Goal: Find specific page/section: Find specific page/section

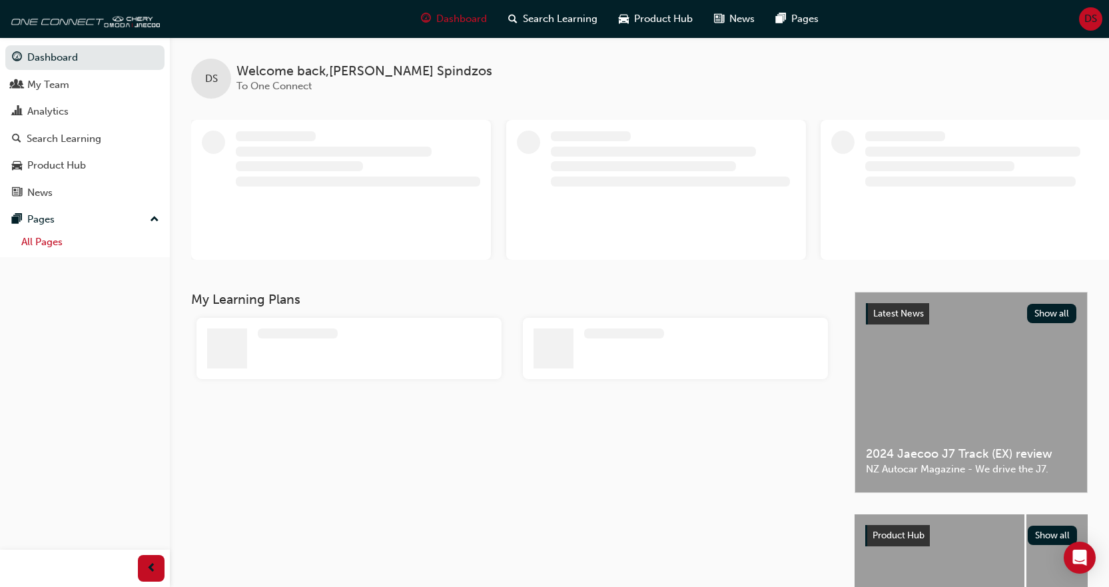
click at [53, 251] on link "All Pages" at bounding box center [90, 242] width 149 height 21
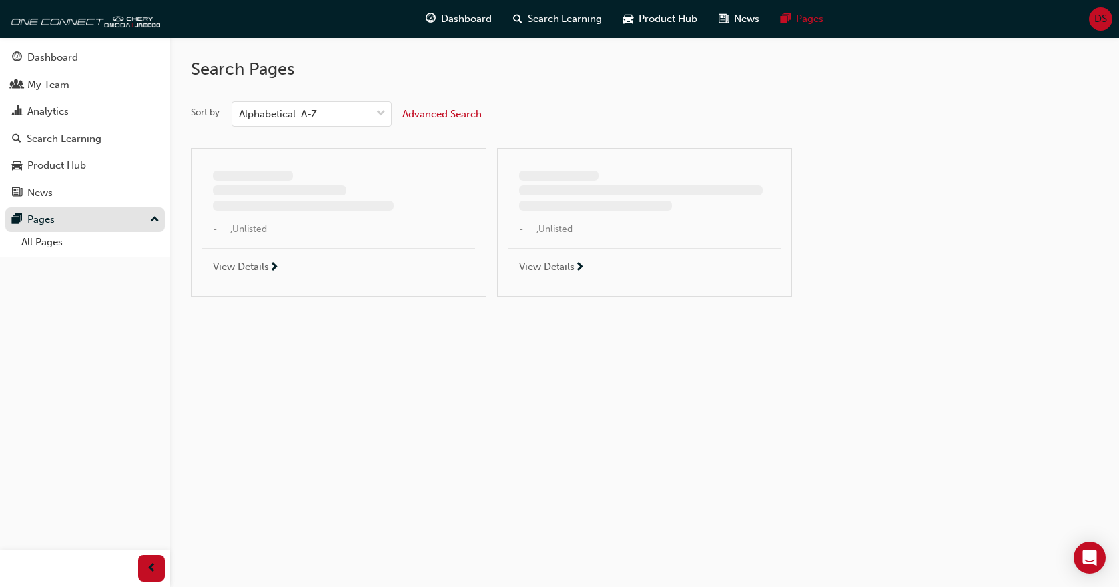
click at [120, 226] on div "Pages" at bounding box center [85, 219] width 146 height 17
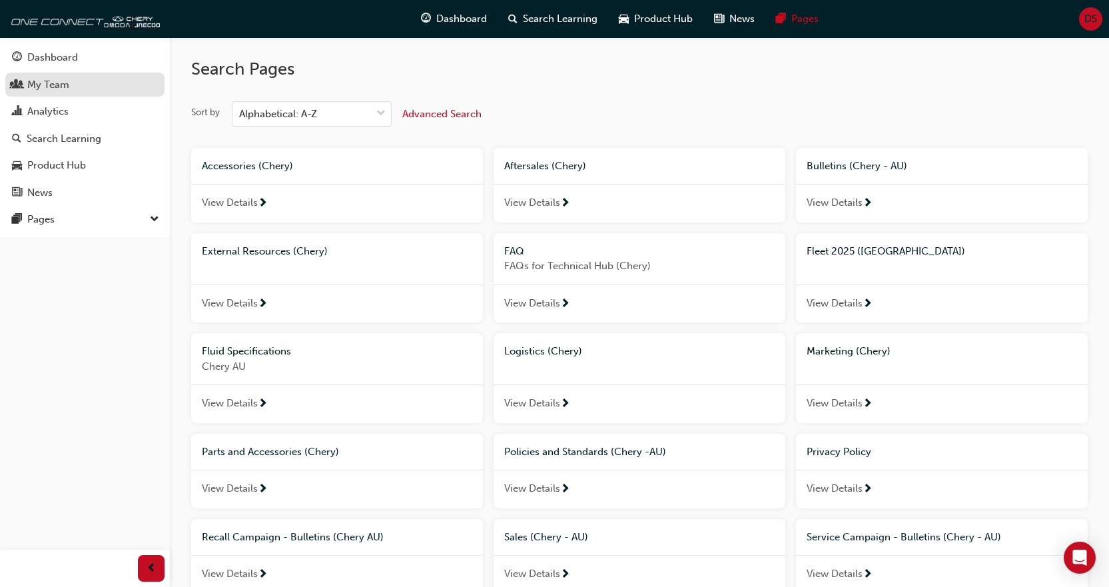
click at [89, 87] on div "My Team" at bounding box center [85, 85] width 146 height 17
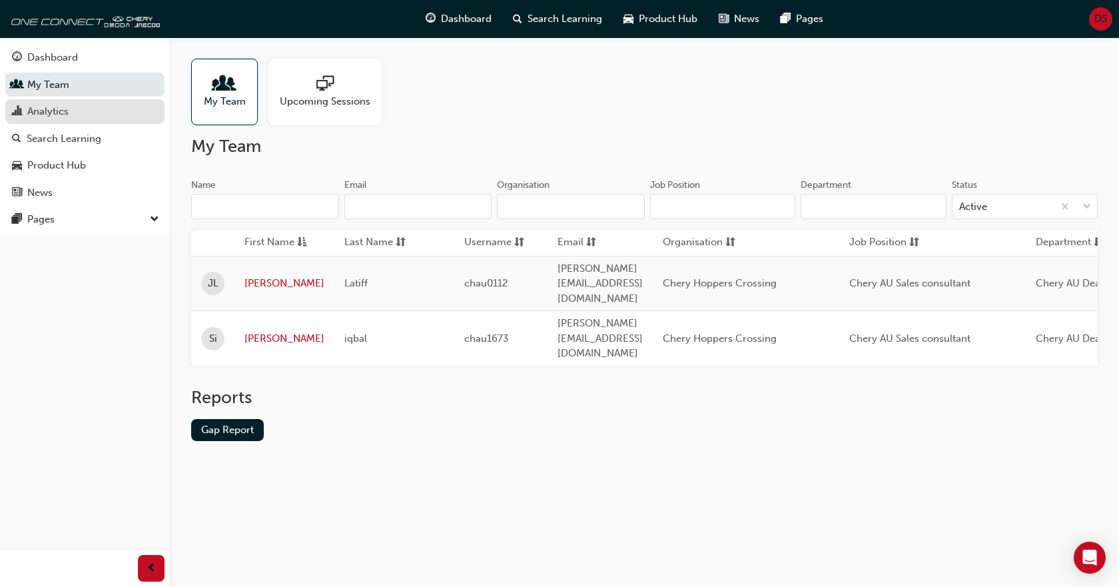
click at [97, 113] on div "Analytics" at bounding box center [85, 111] width 146 height 17
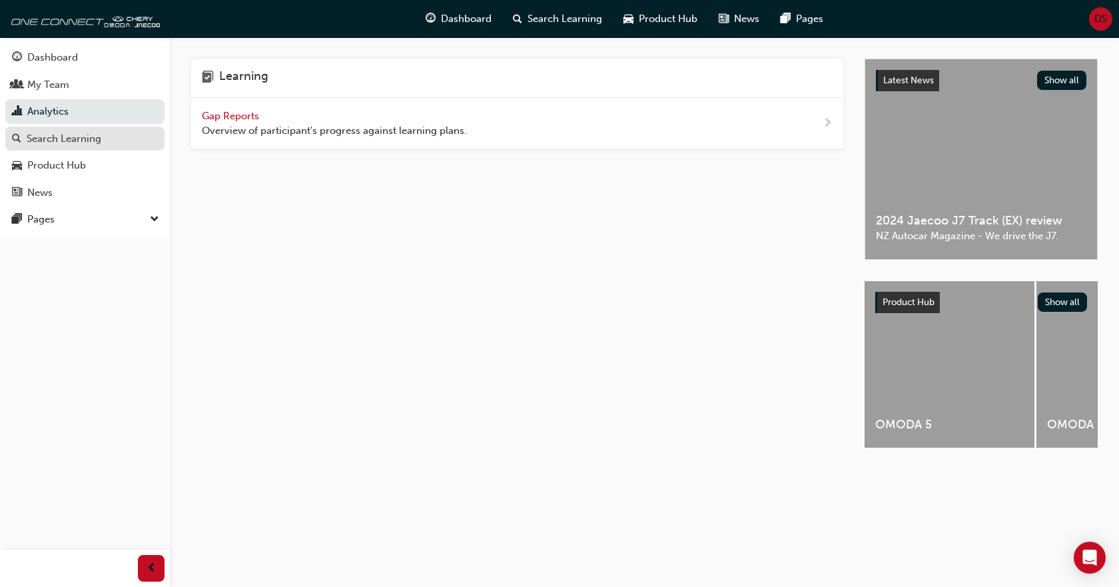
click at [103, 141] on div "Search Learning" at bounding box center [85, 139] width 146 height 17
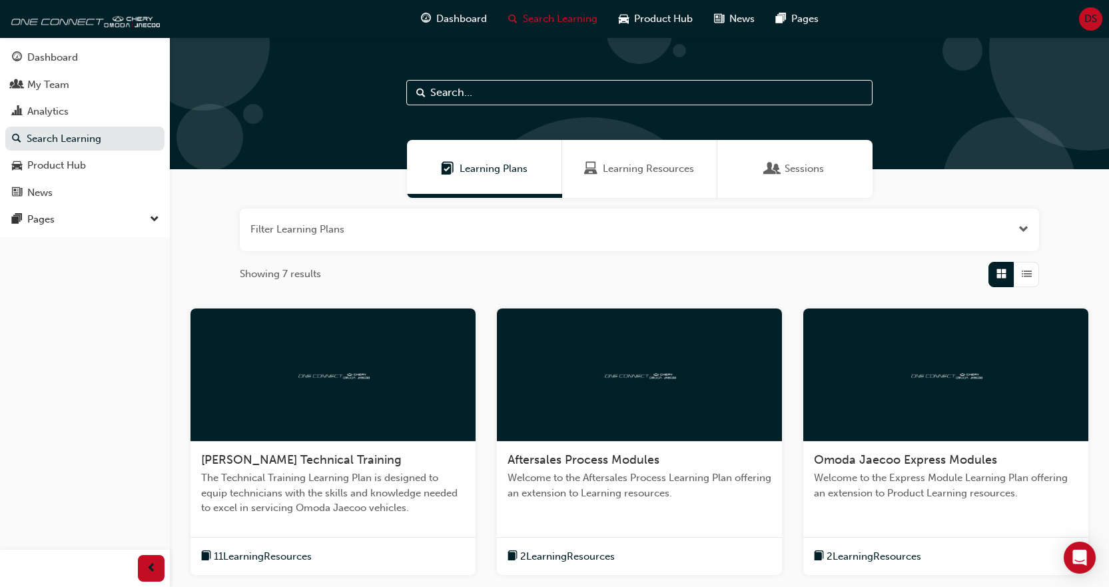
click at [89, 204] on button "Dashboard My Team Analytics Search Learning Product Hub News Pages" at bounding box center [84, 125] width 159 height 164
click at [92, 220] on div "Pages" at bounding box center [85, 219] width 146 height 17
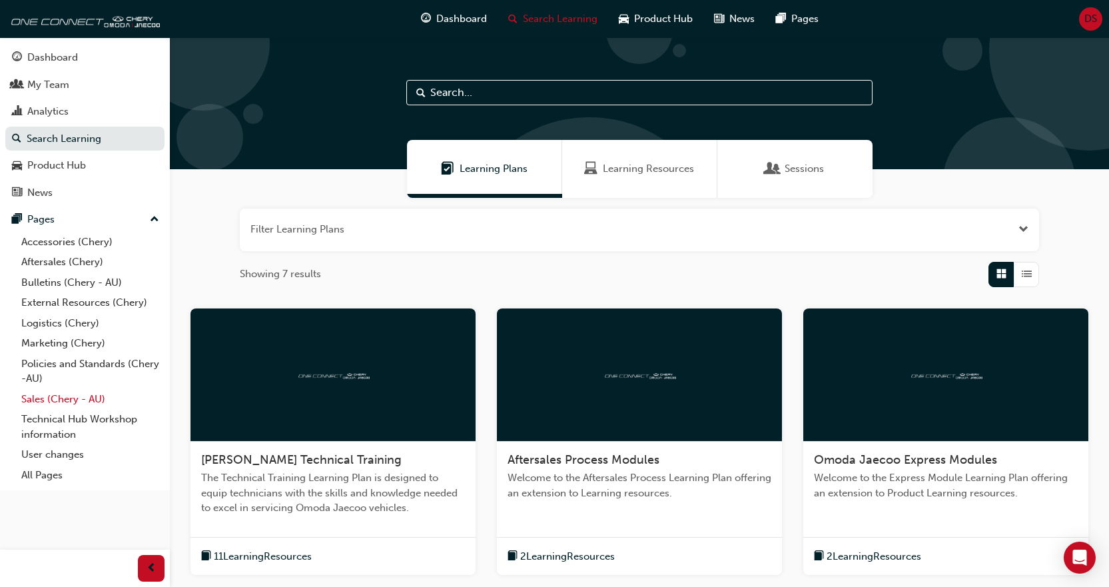
click at [71, 402] on link "Sales (Chery - AU)" at bounding box center [90, 399] width 149 height 21
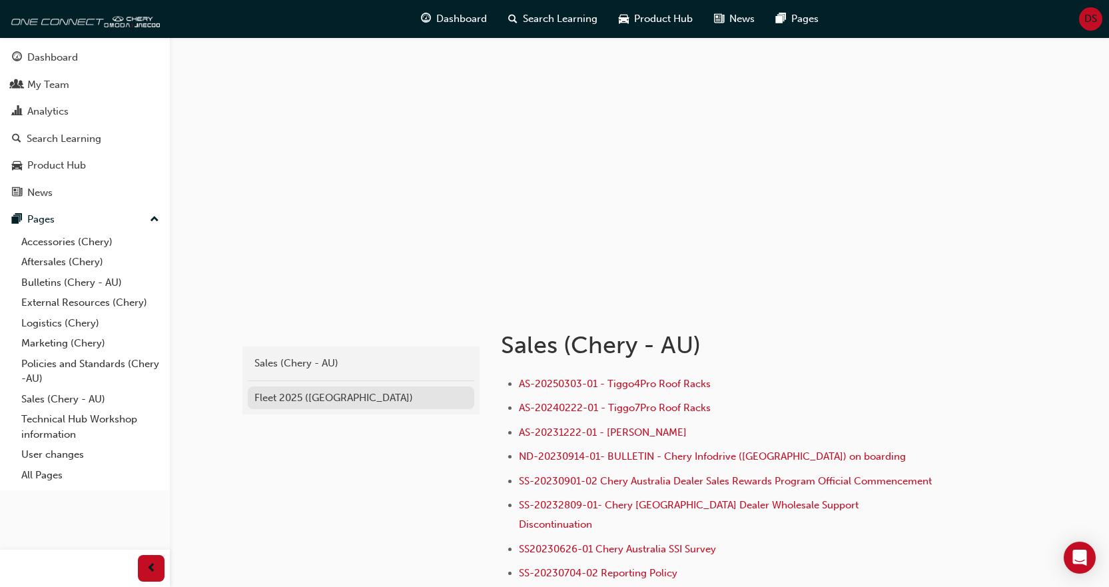
click at [315, 396] on div "Fleet 2025 ([GEOGRAPHIC_DATA])" at bounding box center [360, 397] width 213 height 15
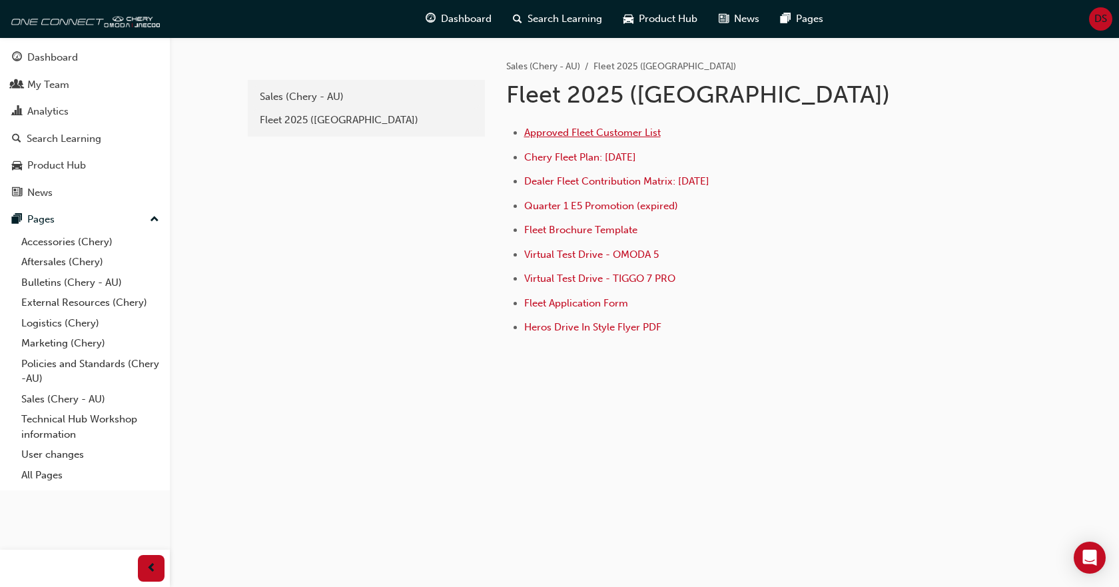
click at [589, 137] on span "Approved Fleet Customer List" at bounding box center [592, 133] width 137 height 12
click at [607, 184] on span "Dealer Fleet Contribution Matrix: [DATE]" at bounding box center [616, 181] width 185 height 12
click at [310, 99] on div "Sales (Chery - AU)" at bounding box center [366, 96] width 213 height 15
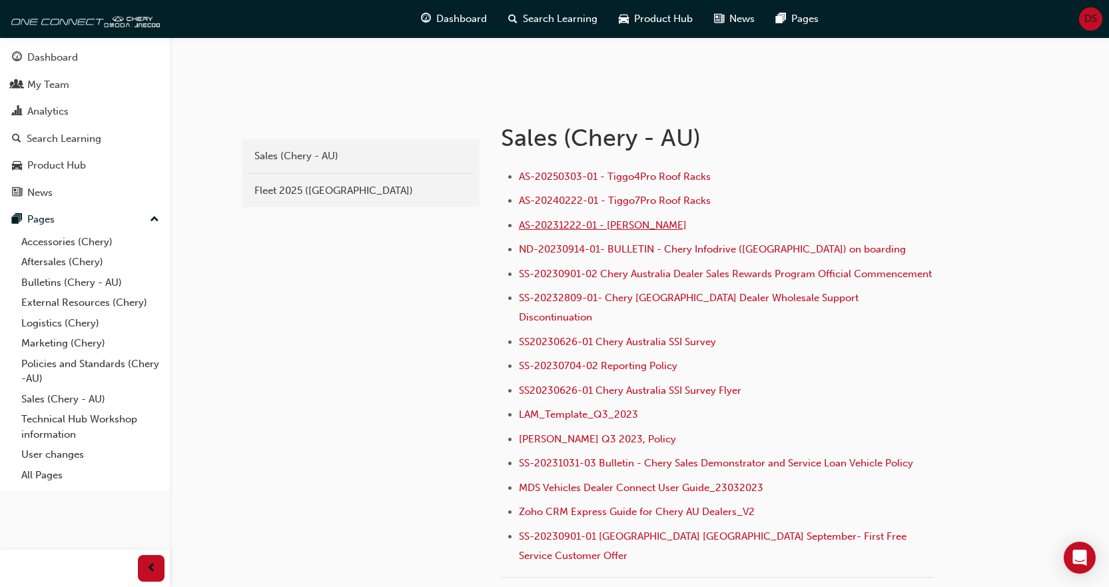
scroll to position [200, 0]
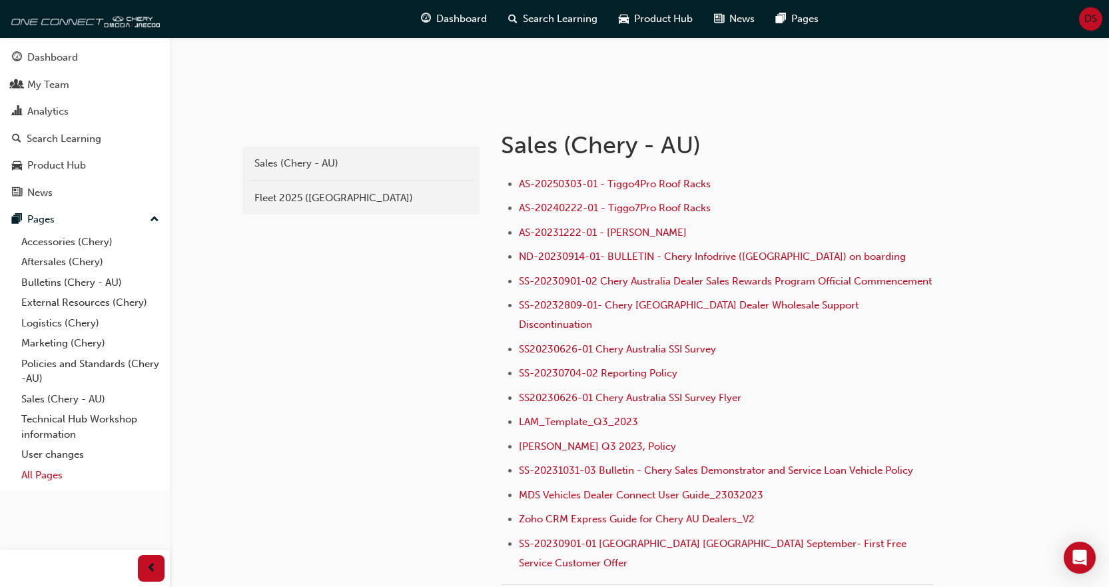
click at [65, 471] on link "All Pages" at bounding box center [90, 475] width 149 height 21
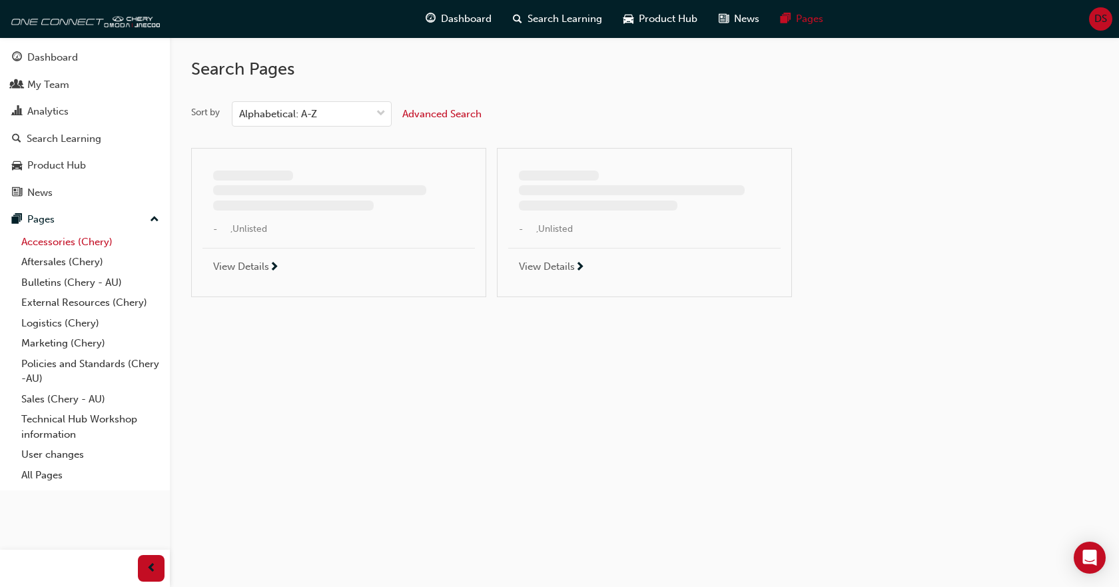
click at [98, 239] on link "Accessories (Chery)" at bounding box center [90, 242] width 149 height 21
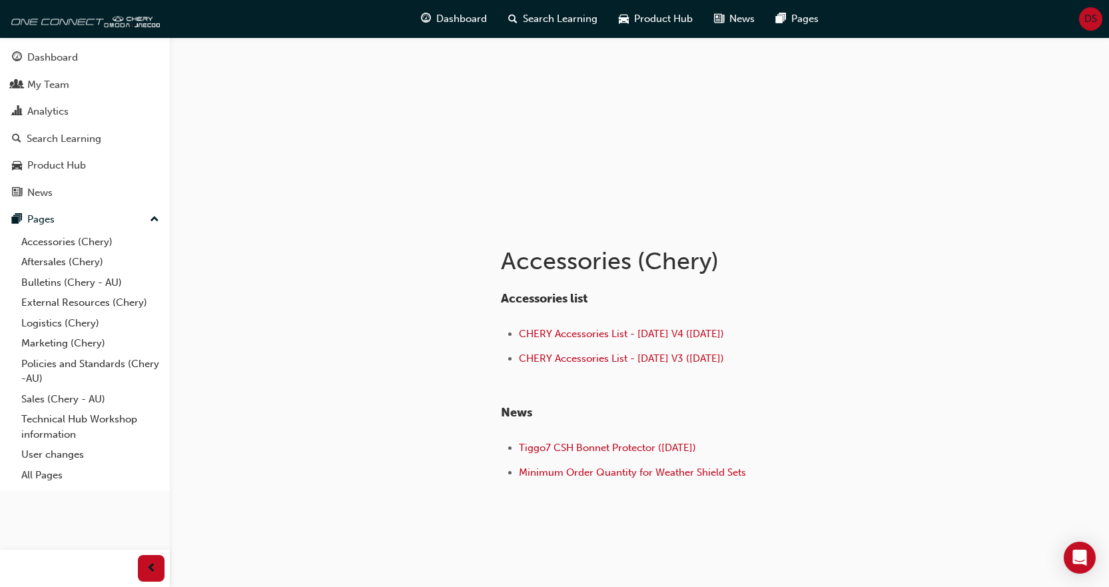
scroll to position [109, 0]
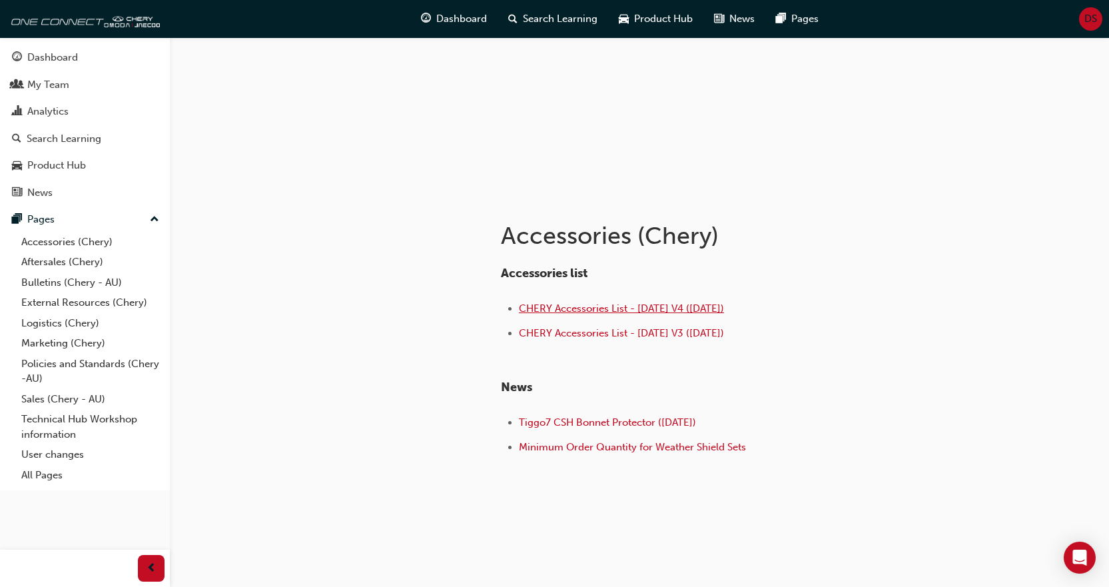
click at [717, 310] on span "CHERY Accessories List - [DATE] V4 ([DATE])" at bounding box center [621, 308] width 205 height 12
